Goal: Information Seeking & Learning: Learn about a topic

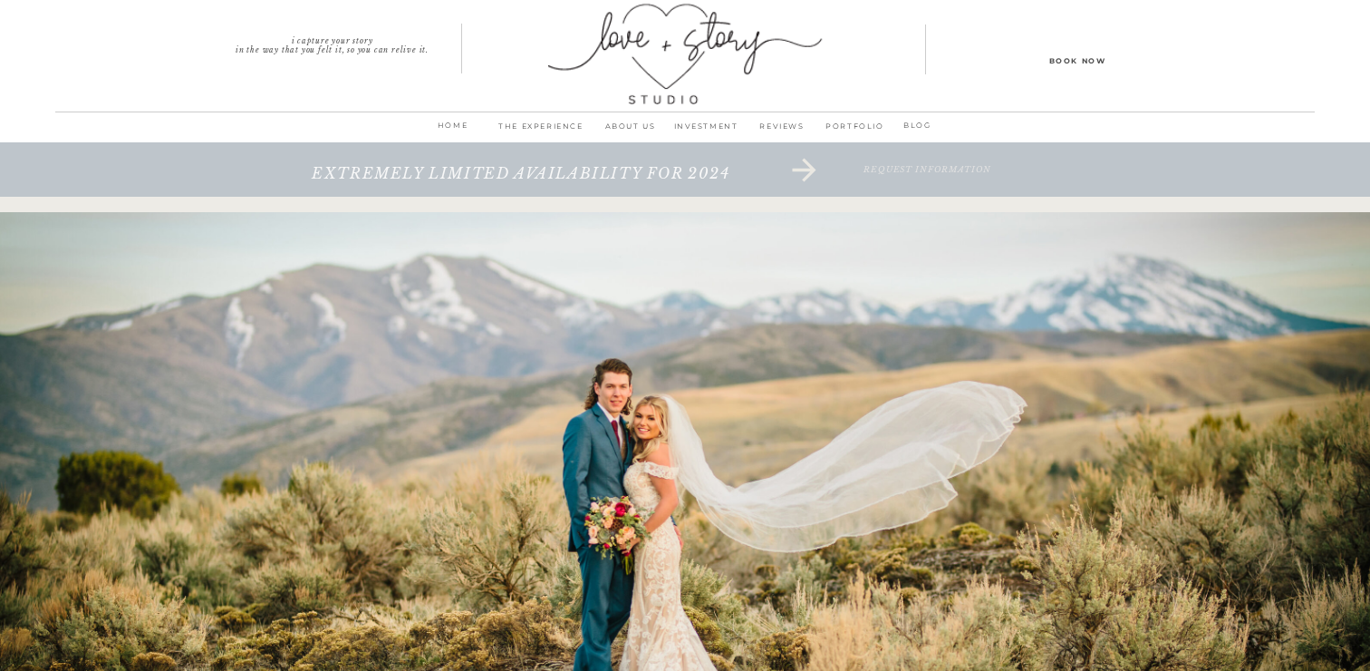
click at [723, 125] on p "INVESTMENT" at bounding box center [706, 131] width 76 height 25
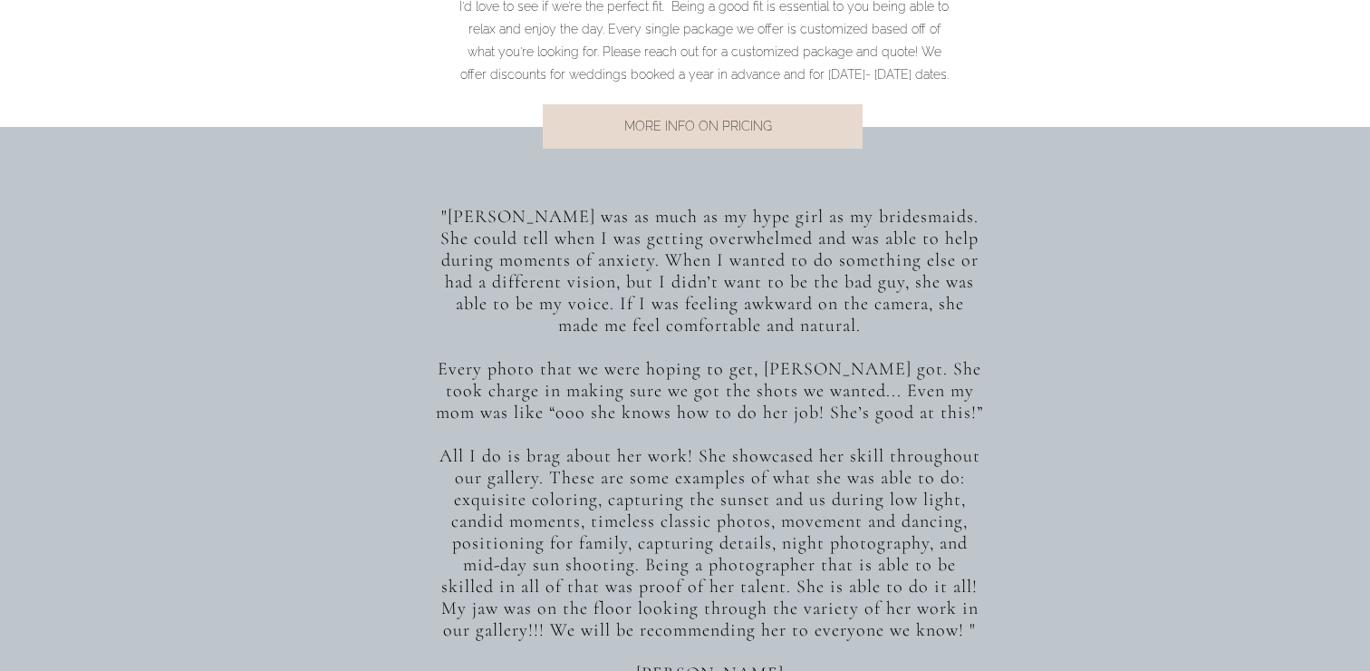
scroll to position [1502, 0]
click at [721, 121] on p "MORE INFO ON PRICING" at bounding box center [698, 128] width 367 height 24
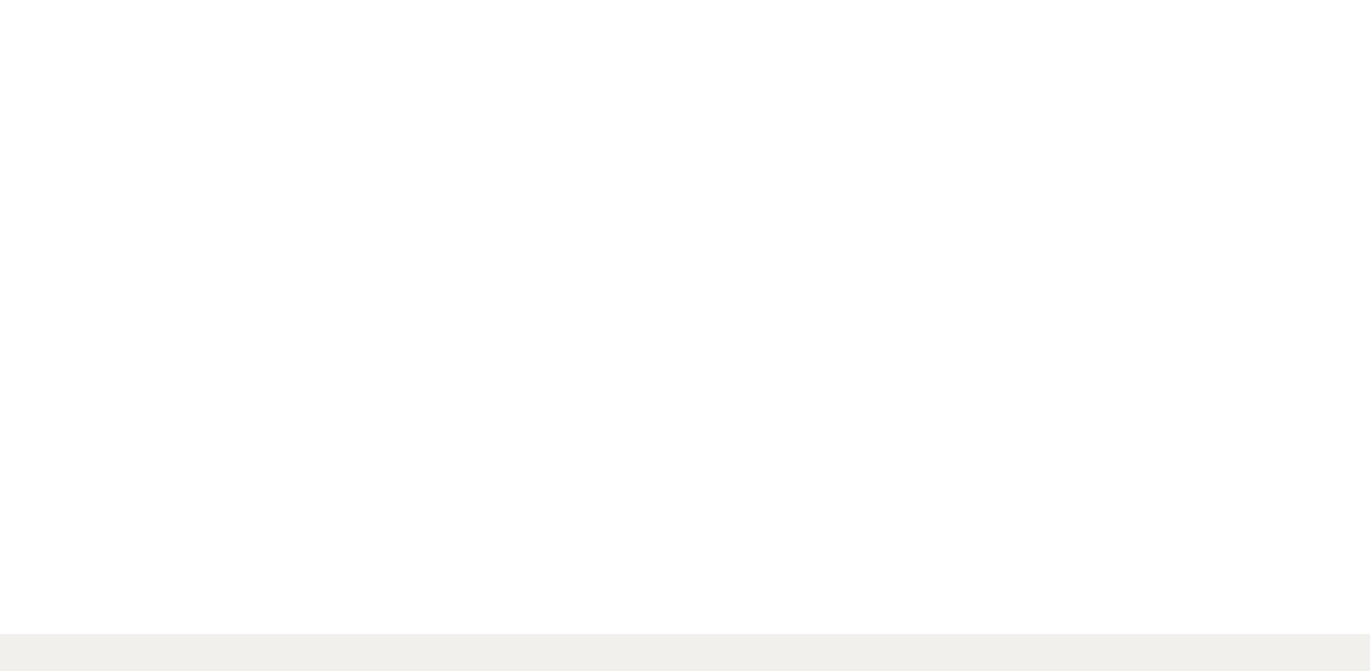
scroll to position [6362, 0]
